Goal: Information Seeking & Learning: Learn about a topic

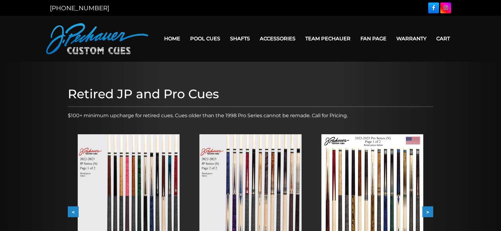
scroll to position [66, 0]
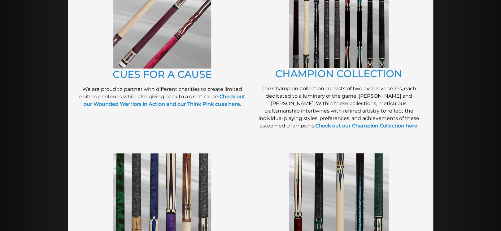
scroll to position [199, 0]
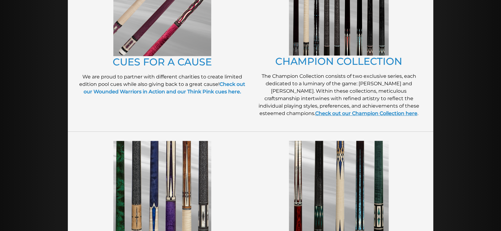
click at [316, 114] on link "Check out our Champion Collection here" at bounding box center [366, 113] width 102 height 6
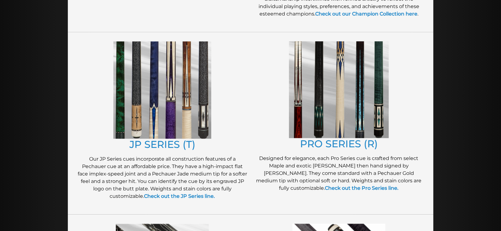
scroll to position [332, 0]
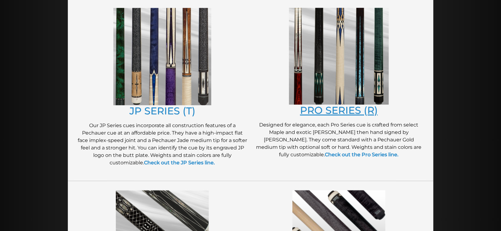
click at [331, 109] on link "PRO SERIES (R)" at bounding box center [339, 110] width 78 height 12
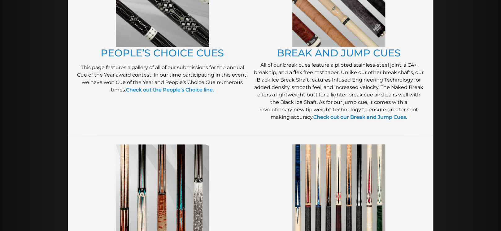
scroll to position [564, 0]
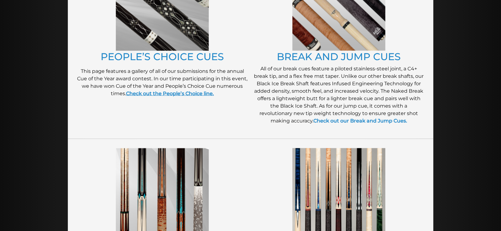
click at [187, 93] on strong "Check out the People’s Choice line." at bounding box center [170, 93] width 88 height 6
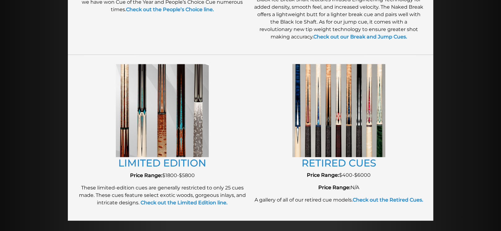
scroll to position [664, 0]
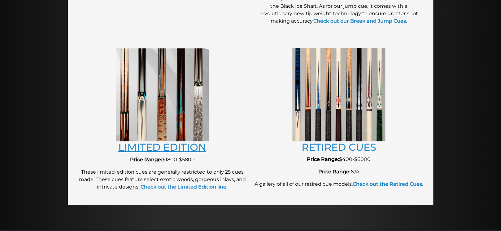
click at [152, 147] on link "LIMITED EDITION" at bounding box center [162, 147] width 88 height 12
click at [310, 148] on link "RETIRED CUES" at bounding box center [339, 147] width 75 height 12
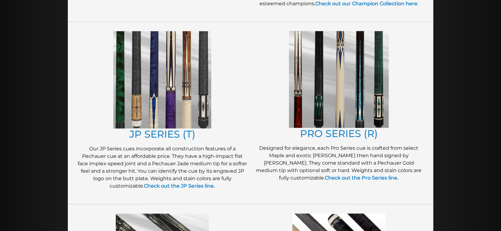
scroll to position [298, 0]
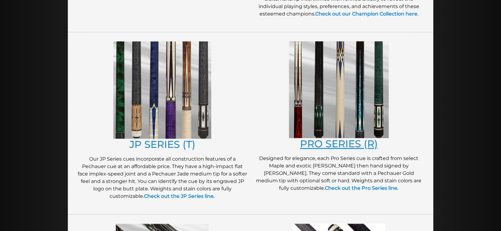
click at [318, 141] on link "PRO SERIES (R)" at bounding box center [339, 144] width 78 height 12
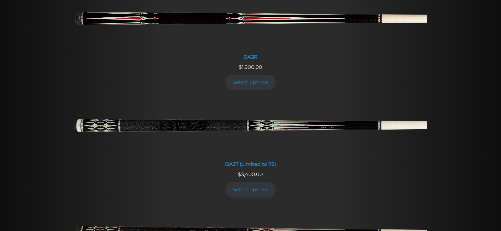
scroll to position [1062, 0]
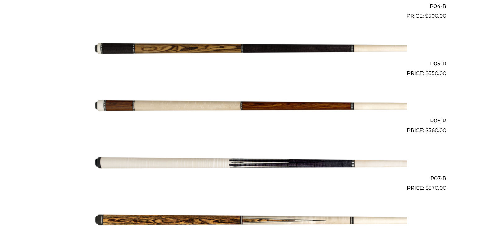
scroll to position [431, 0]
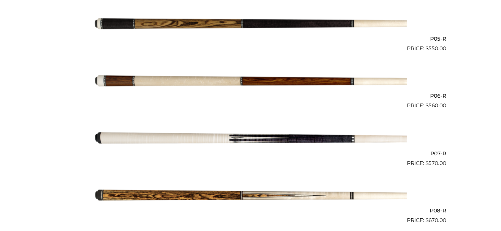
click at [254, 138] on img at bounding box center [250, 138] width 313 height 52
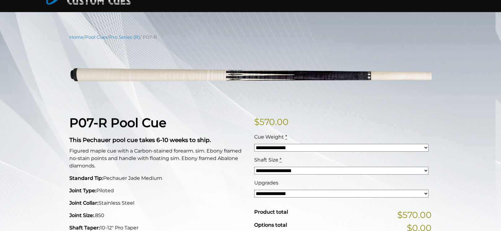
scroll to position [66, 0]
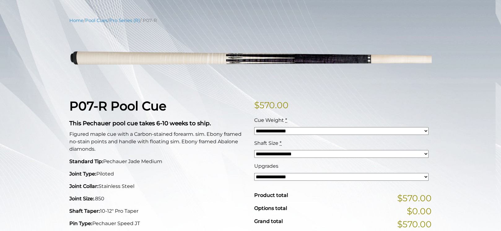
click at [254, 173] on select "**********" at bounding box center [341, 177] width 174 height 8
click at [425, 177] on select "**********" at bounding box center [341, 177] width 174 height 8
click at [254, 127] on select "**********" at bounding box center [341, 131] width 174 height 8
click at [424, 132] on select "**********" at bounding box center [341, 131] width 174 height 8
click at [254, 150] on select "**********" at bounding box center [341, 154] width 174 height 8
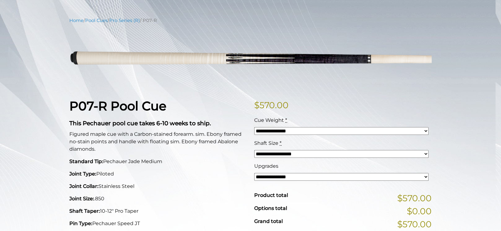
click at [420, 155] on select "**********" at bounding box center [341, 154] width 174 height 8
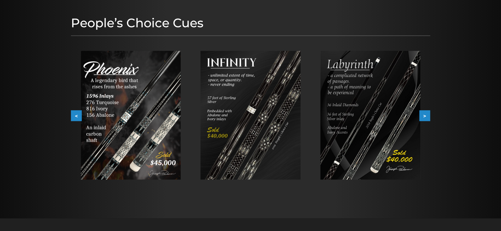
scroll to position [99, 0]
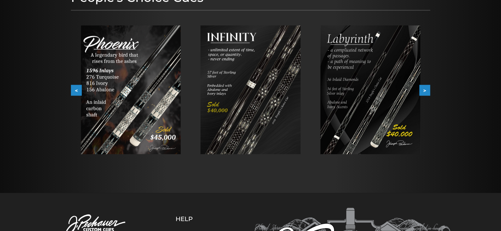
click at [422, 89] on button ">" at bounding box center [424, 90] width 11 height 11
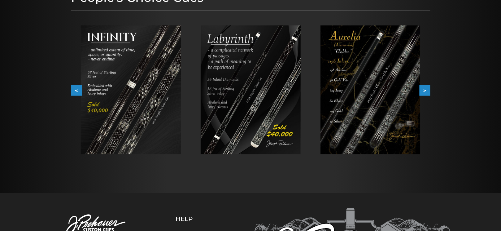
click at [74, 91] on button "<" at bounding box center [76, 90] width 11 height 11
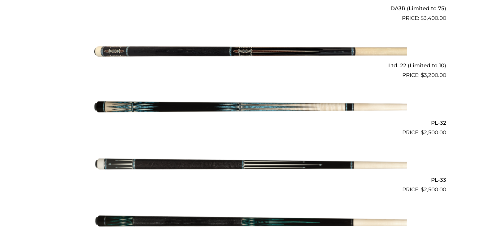
scroll to position [398, 0]
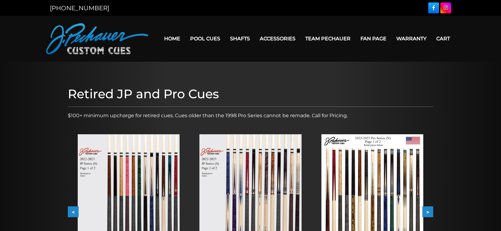
scroll to position [66, 0]
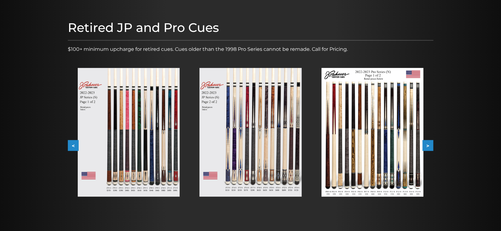
click at [160, 122] on img at bounding box center [129, 132] width 102 height 129
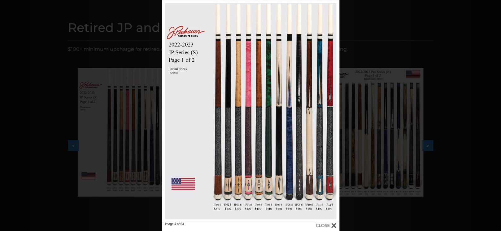
click at [335, 226] on div at bounding box center [326, 225] width 20 height 7
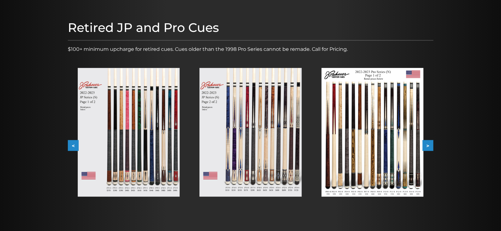
click at [270, 169] on img at bounding box center [250, 132] width 102 height 129
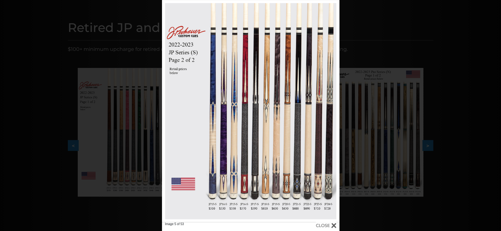
click at [334, 223] on div at bounding box center [326, 225] width 20 height 7
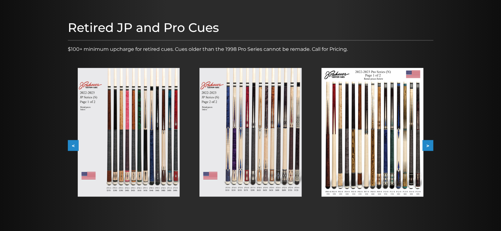
click at [372, 151] on img at bounding box center [373, 132] width 102 height 129
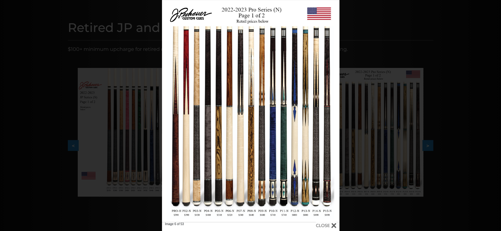
click at [361, 37] on div "Image 6 of 53" at bounding box center [250, 115] width 501 height 231
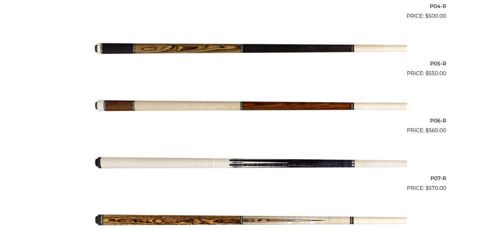
scroll to position [431, 0]
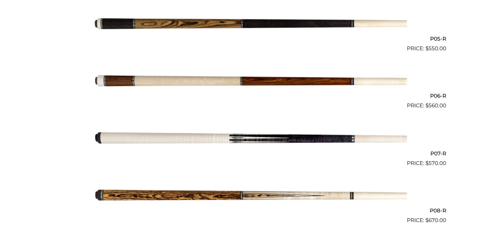
click at [244, 137] on img at bounding box center [250, 138] width 313 height 52
